Goal: Information Seeking & Learning: Find specific fact

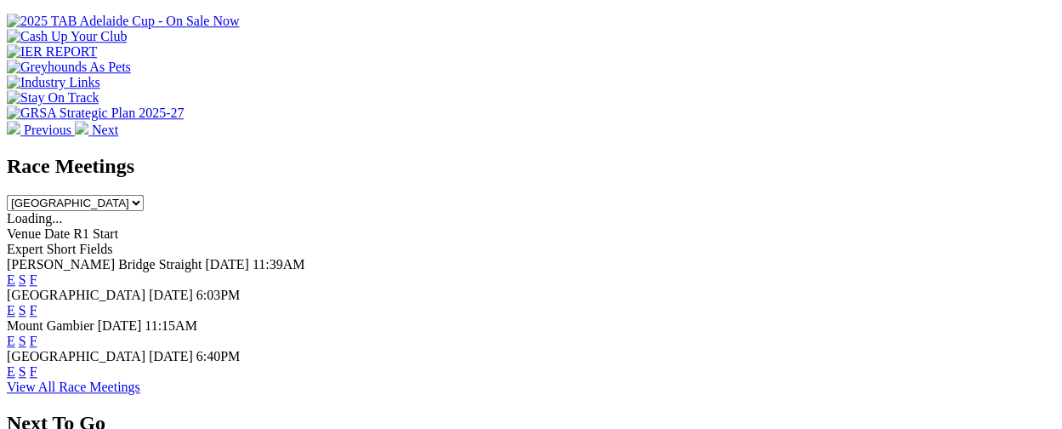
scroll to position [680, 0]
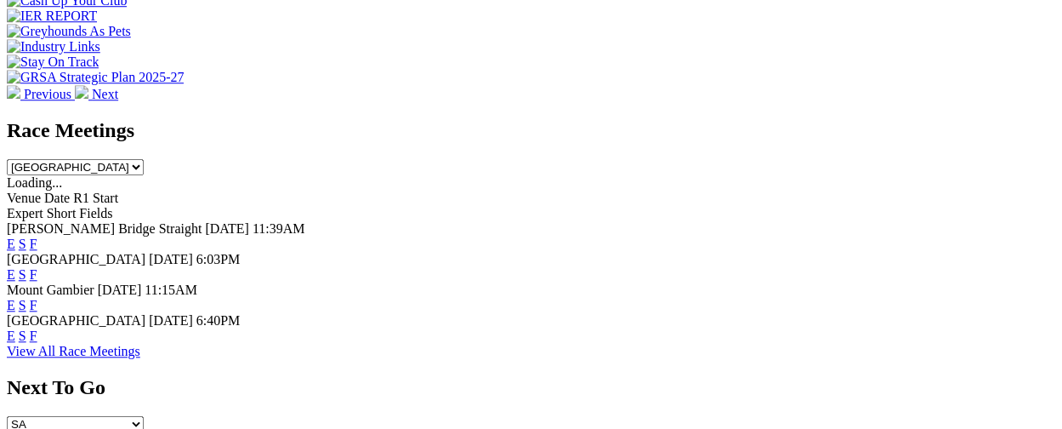
click at [140, 344] on link "View All Race Meetings" at bounding box center [74, 351] width 134 height 14
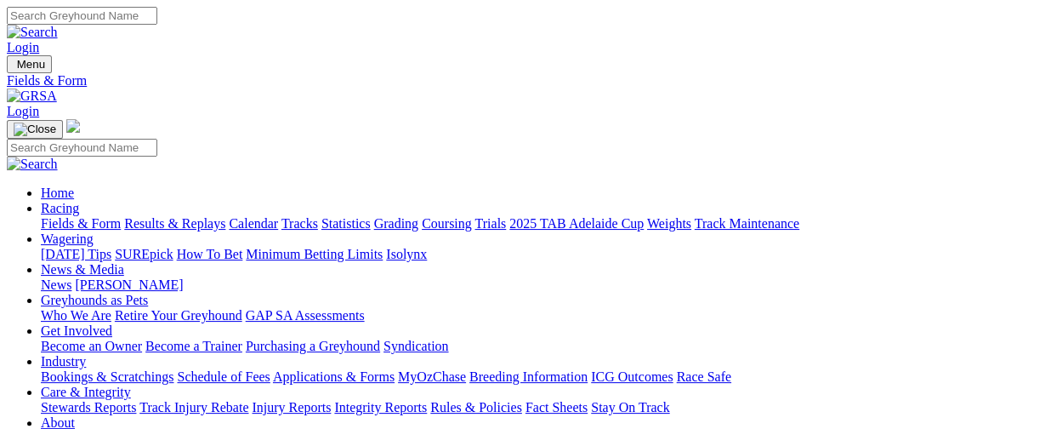
type input "Sunday, 3 Aug 2025"
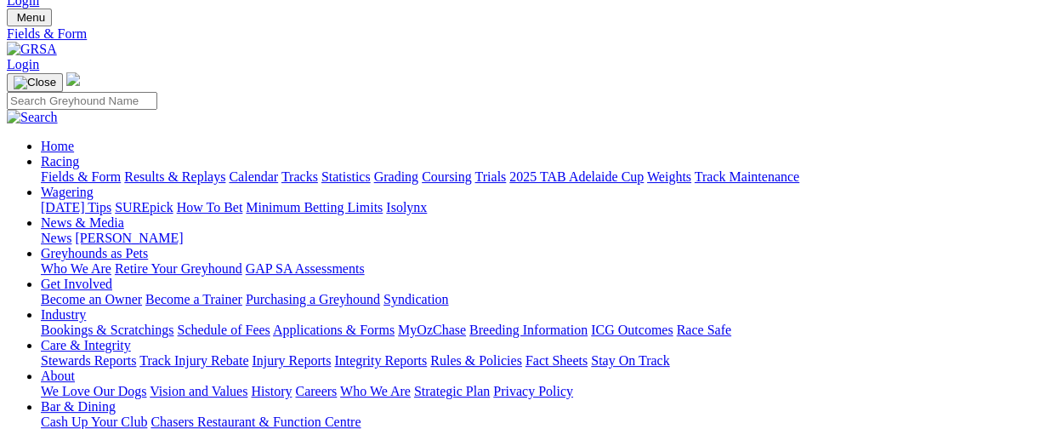
scroll to position [85, 0]
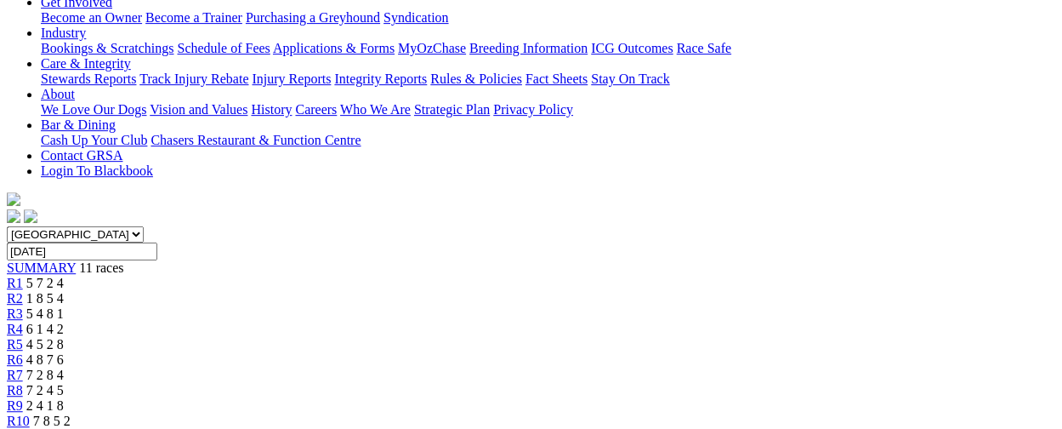
scroll to position [510, 0]
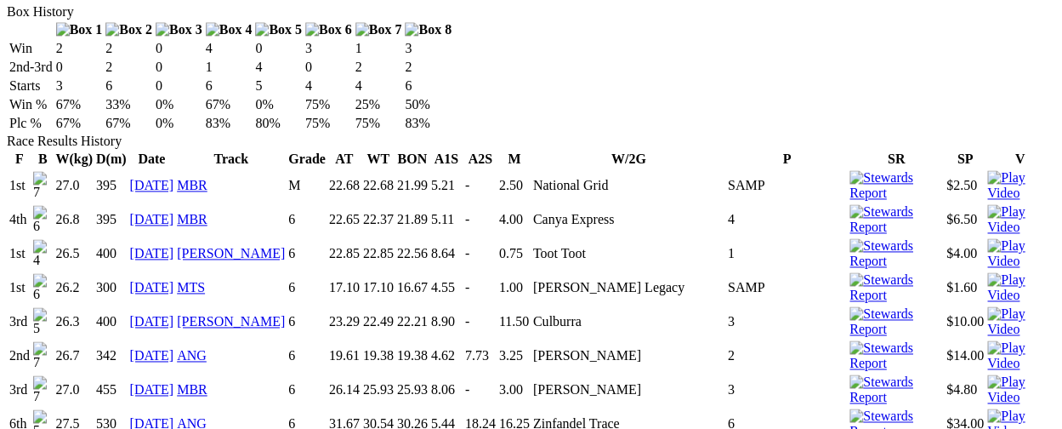
scroll to position [1276, 0]
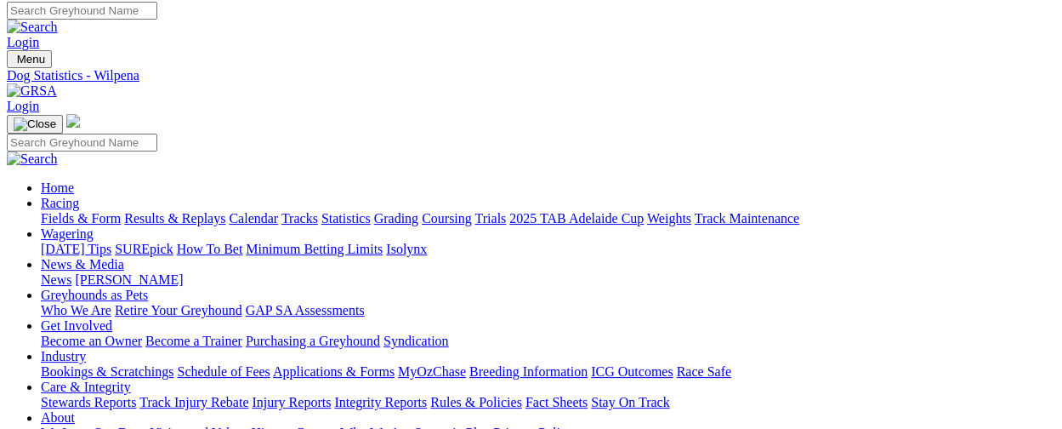
scroll to position [0, 0]
